Goal: Find specific page/section

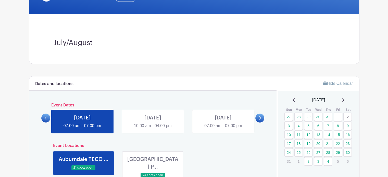
scroll to position [127, 0]
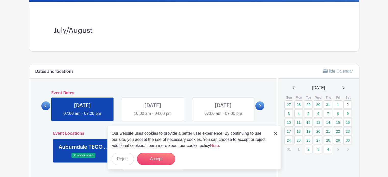
click at [223, 117] on link at bounding box center [223, 117] width 0 height 0
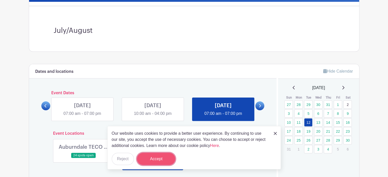
click at [162, 158] on button "Accept" at bounding box center [156, 159] width 38 height 12
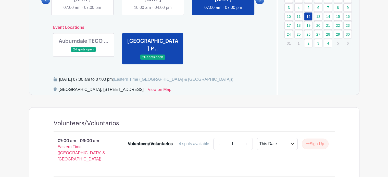
scroll to position [178, 0]
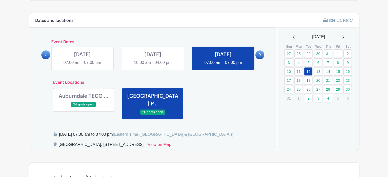
click at [83, 107] on link at bounding box center [83, 107] width 0 height 0
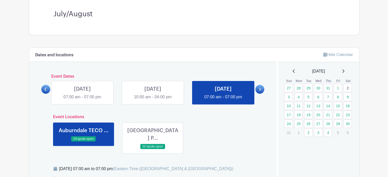
scroll to position [153, 0]
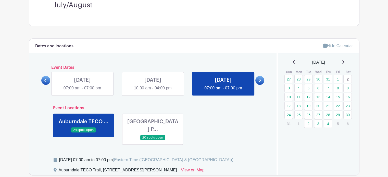
click at [153, 91] on link at bounding box center [153, 91] width 0 height 0
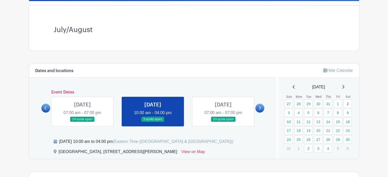
scroll to position [80, 0]
